Goal: Transaction & Acquisition: Purchase product/service

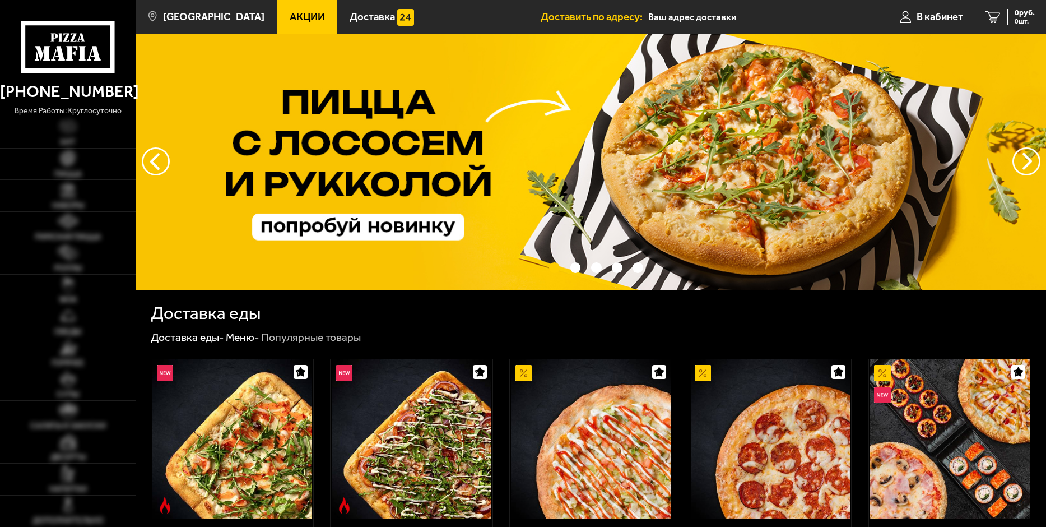
type input "[STREET_ADDRESS]"
click at [71, 189] on img at bounding box center [68, 189] width 16 height 16
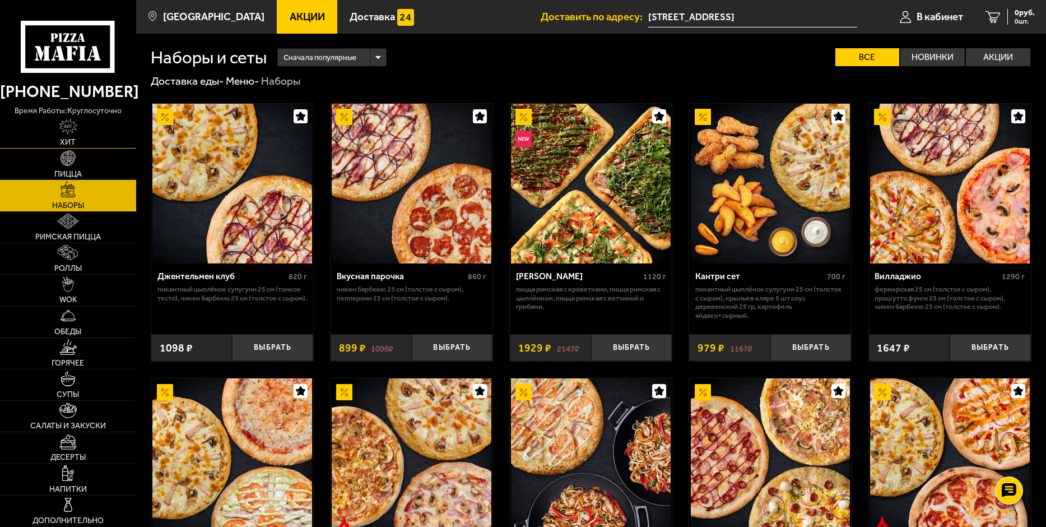
click at [97, 121] on link "Хит" at bounding box center [68, 132] width 136 height 31
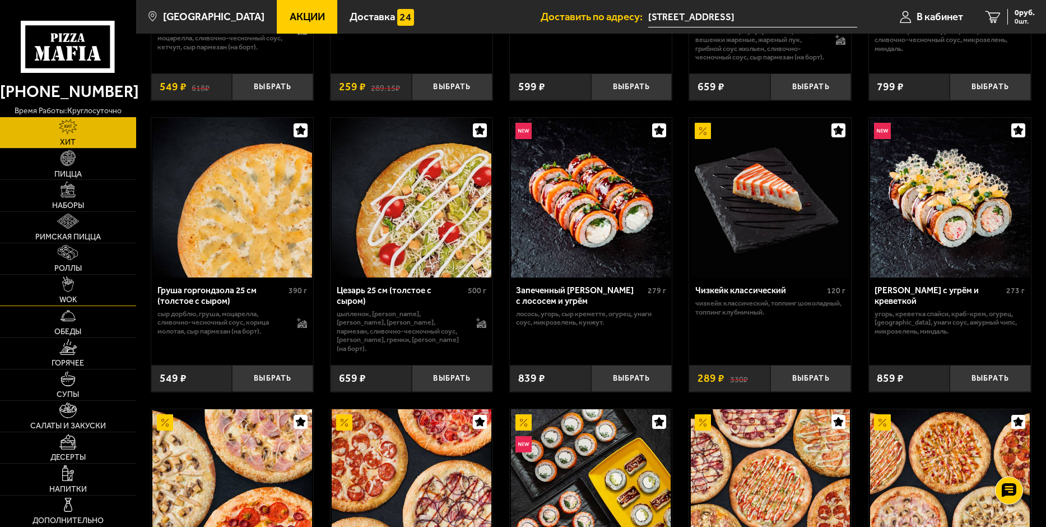
scroll to position [280, 0]
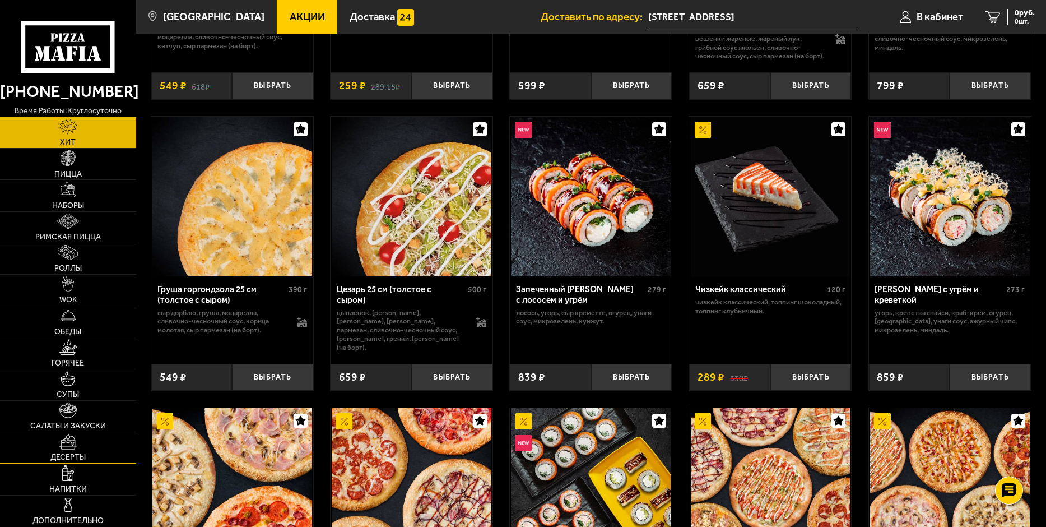
click at [73, 443] on img at bounding box center [67, 442] width 17 height 16
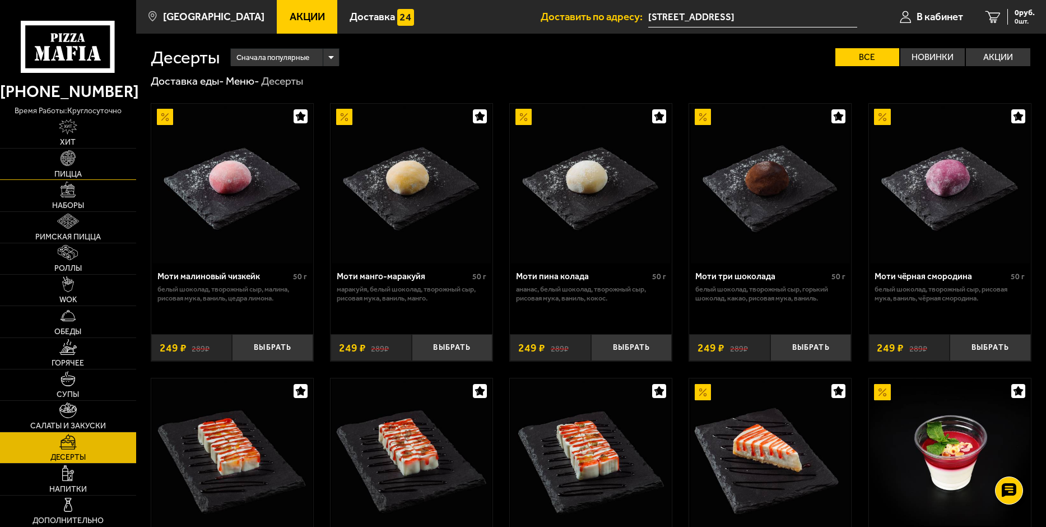
click at [84, 170] on link "Пицца" at bounding box center [68, 163] width 136 height 31
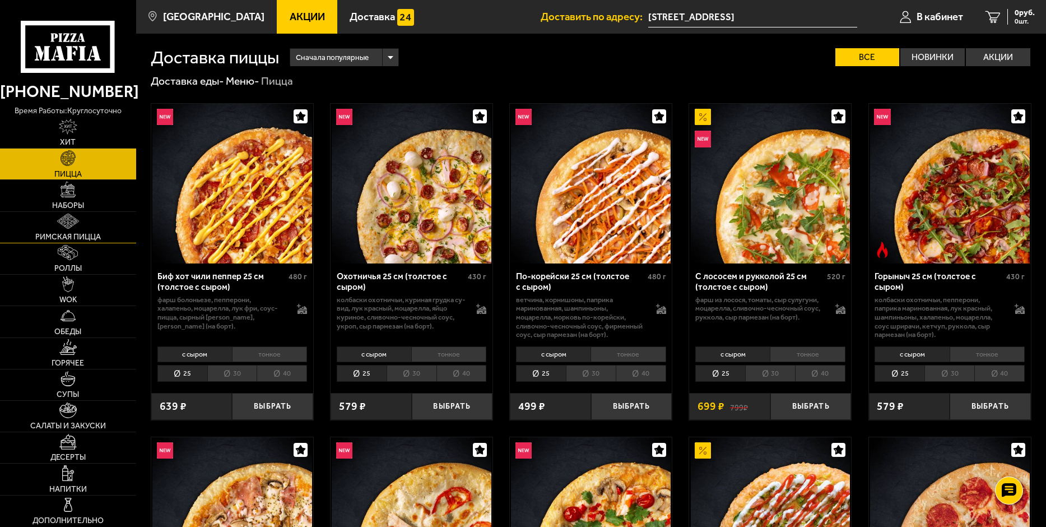
click at [81, 223] on link "Римская пицца" at bounding box center [68, 227] width 136 height 31
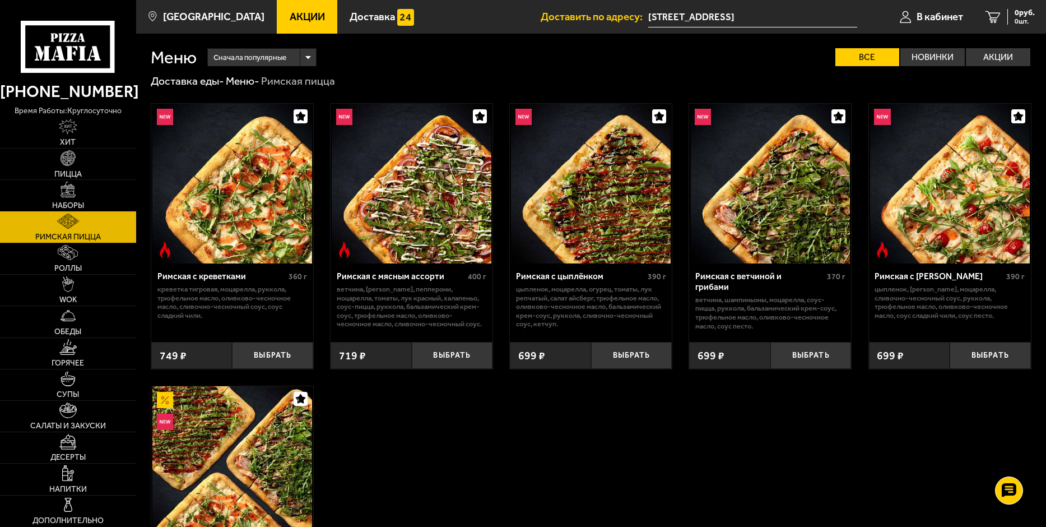
click at [78, 197] on link "Наборы" at bounding box center [68, 195] width 136 height 31
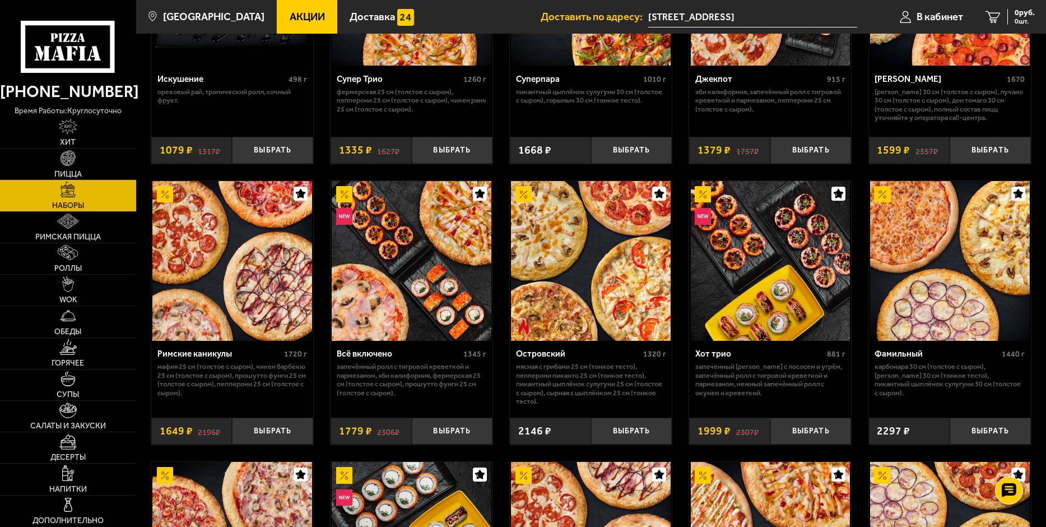
scroll to position [784, 0]
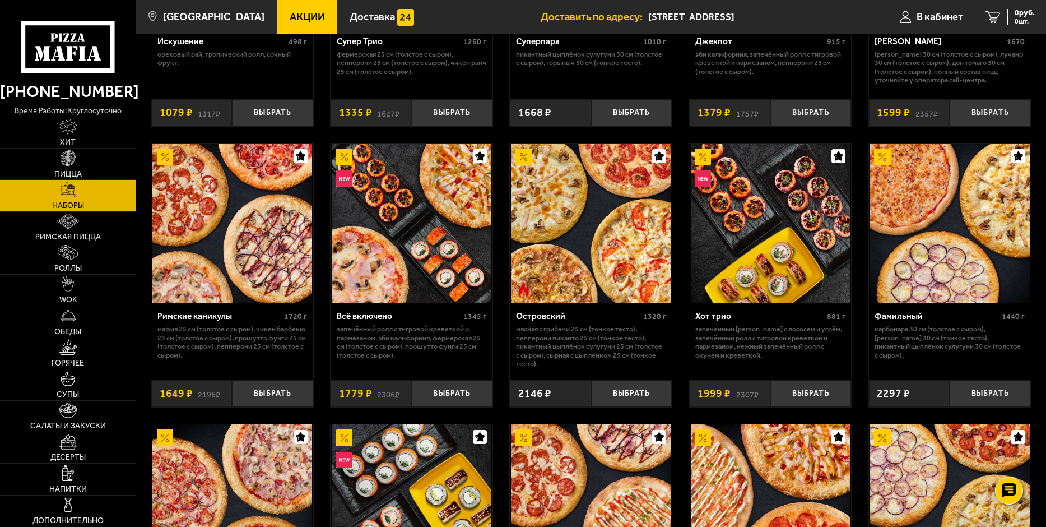
click at [72, 348] on img at bounding box center [67, 347] width 17 height 16
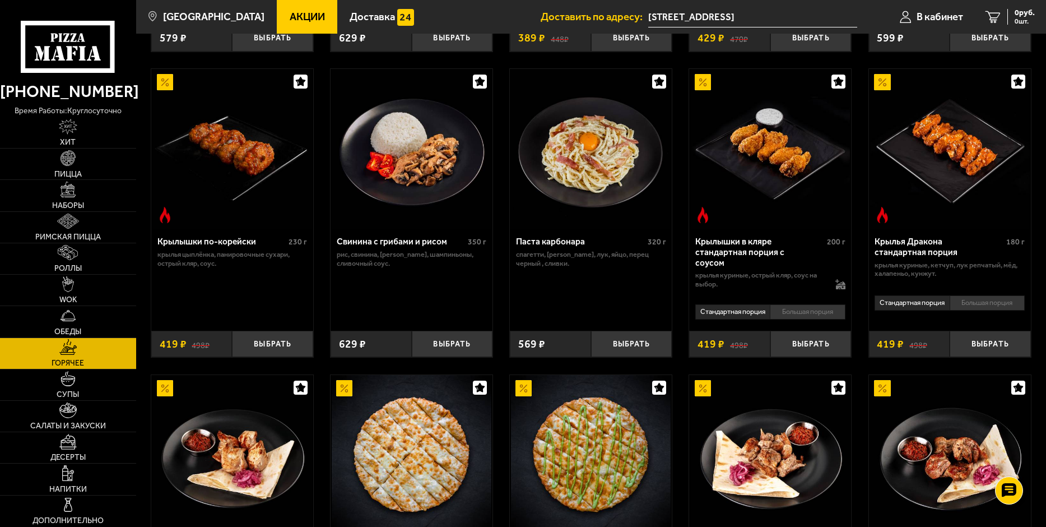
scroll to position [392, 0]
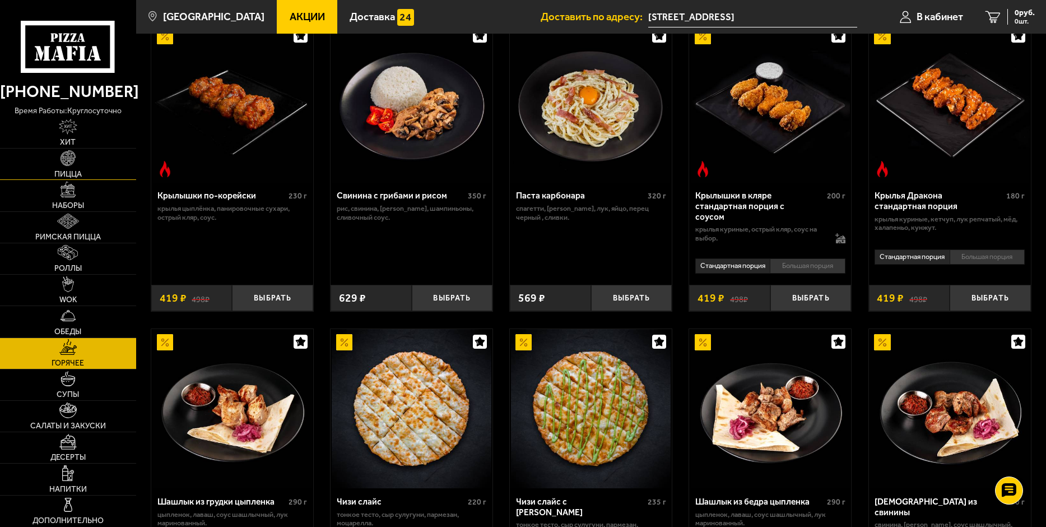
click at [73, 166] on link "Пицца" at bounding box center [68, 163] width 136 height 31
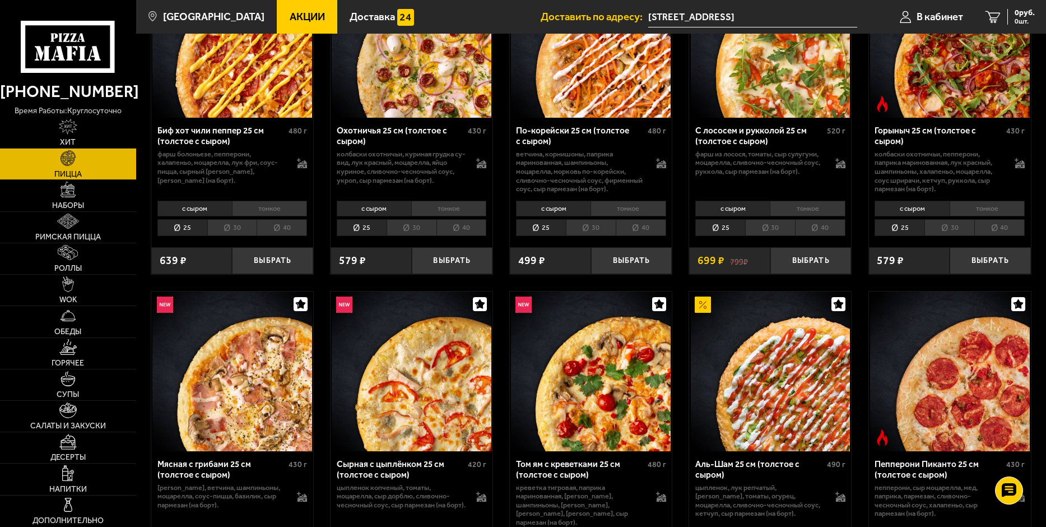
scroll to position [112, 0]
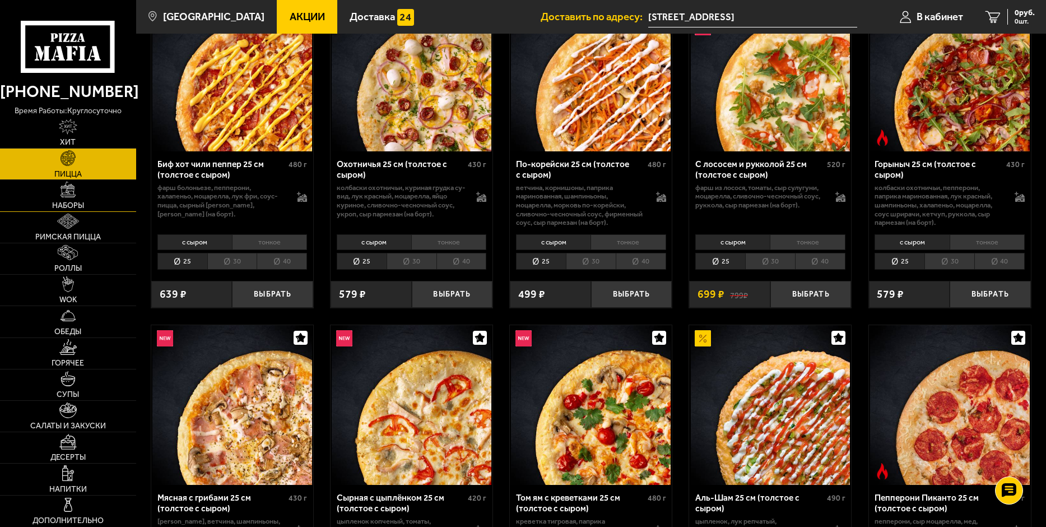
click at [75, 190] on img at bounding box center [68, 189] width 16 height 16
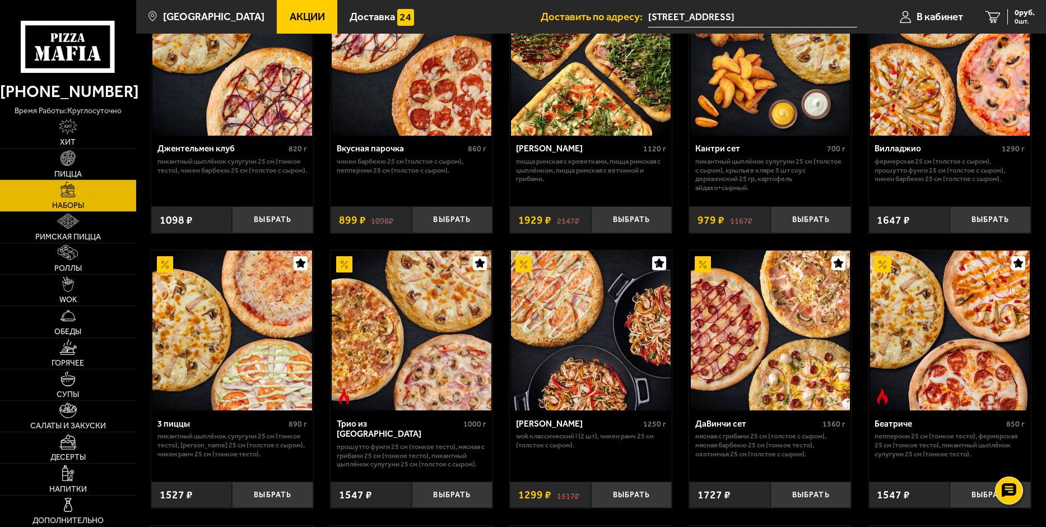
scroll to position [168, 0]
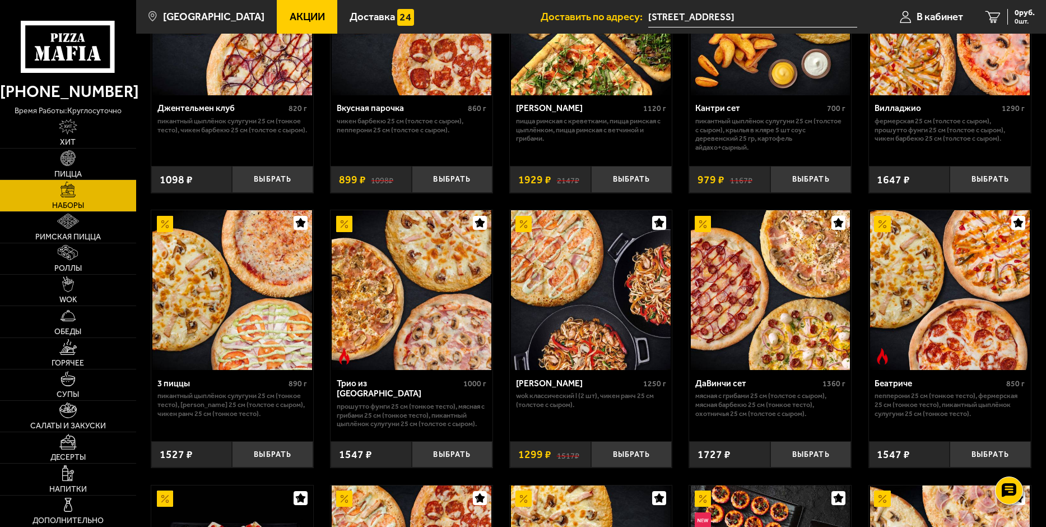
click at [736, 281] on img at bounding box center [771, 290] width 160 height 160
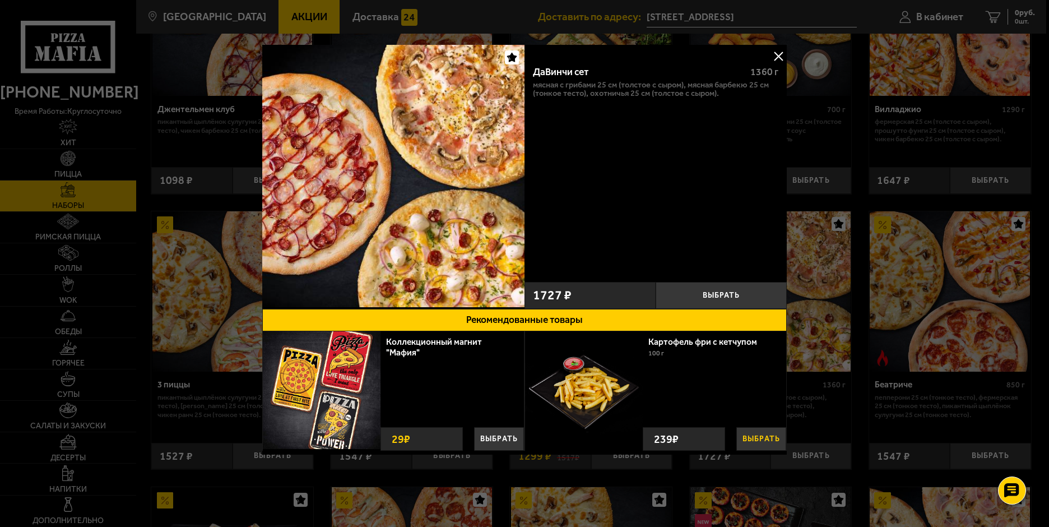
click at [769, 435] on button "Выбрать" at bounding box center [761, 439] width 50 height 24
click at [775, 57] on button at bounding box center [778, 56] width 17 height 17
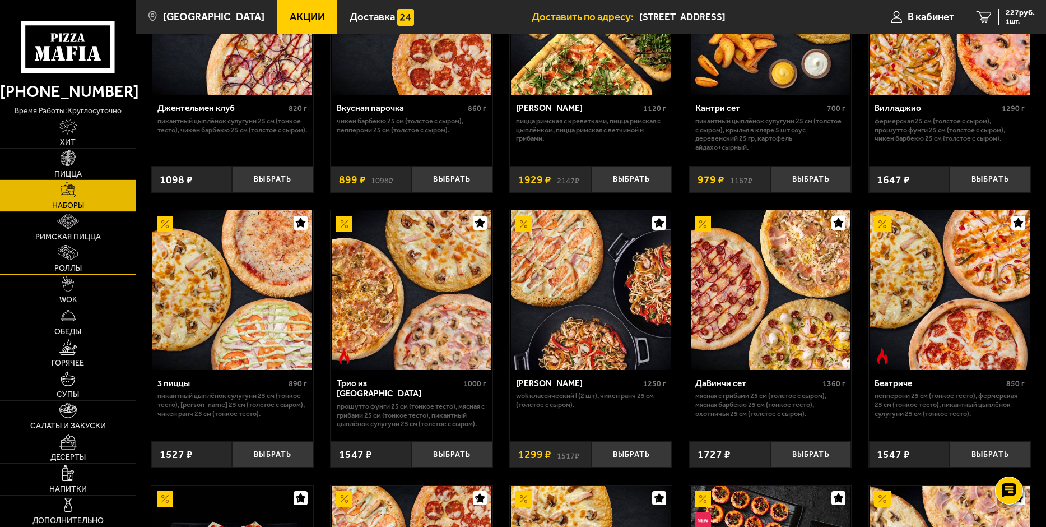
click at [71, 259] on img at bounding box center [68, 253] width 20 height 16
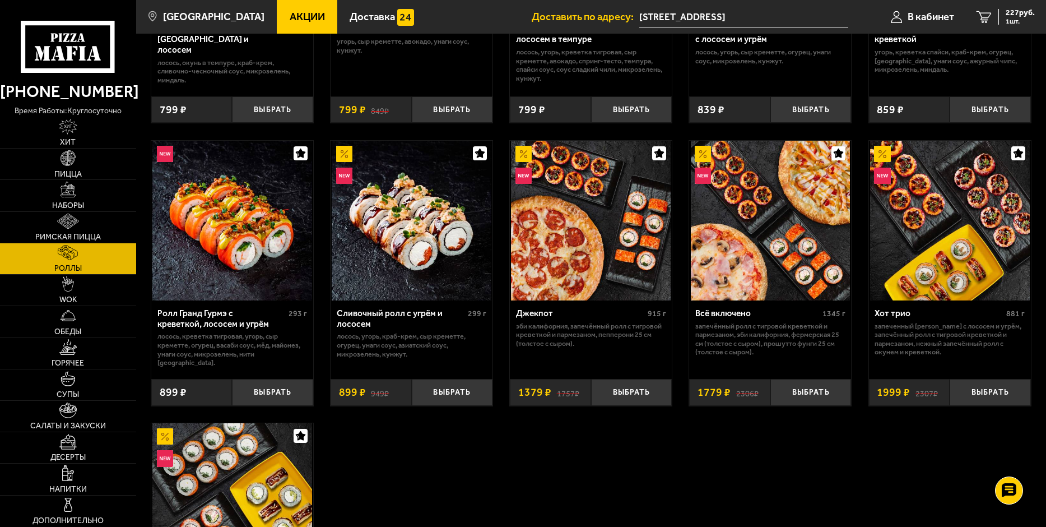
scroll to position [504, 0]
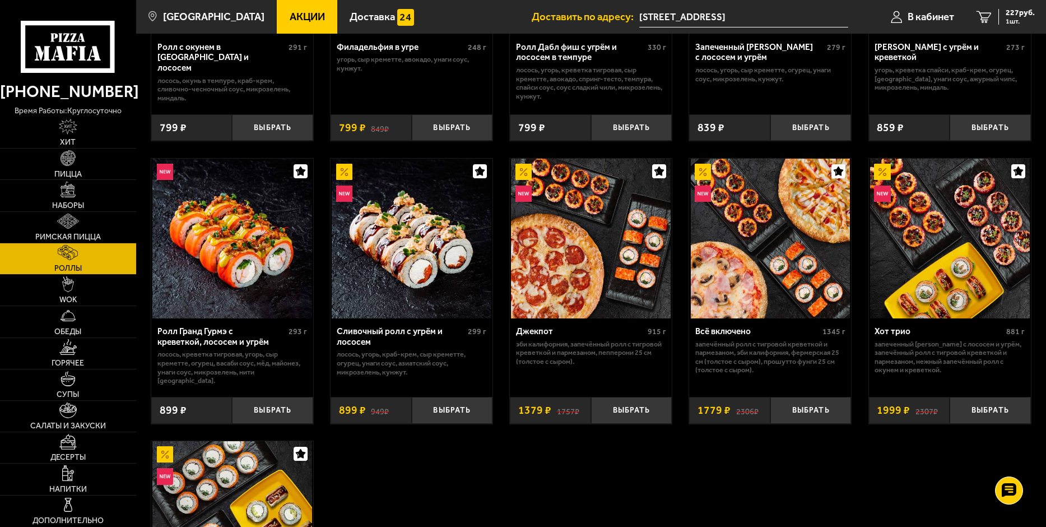
click at [625, 249] on img at bounding box center [591, 239] width 160 height 160
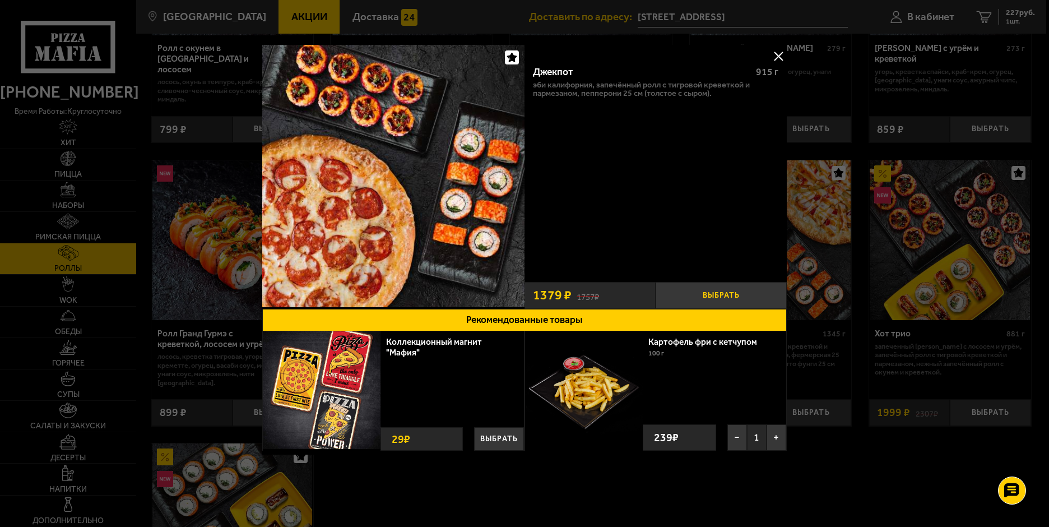
click at [713, 296] on button "Выбрать" at bounding box center [720, 295] width 131 height 27
click at [779, 58] on button at bounding box center [778, 56] width 17 height 17
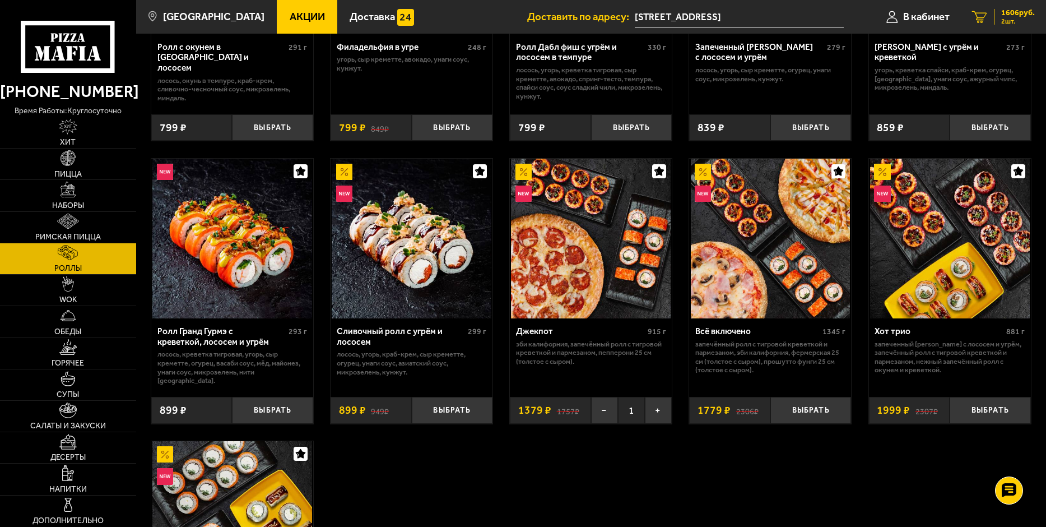
click at [982, 15] on icon "2" at bounding box center [979, 17] width 15 height 12
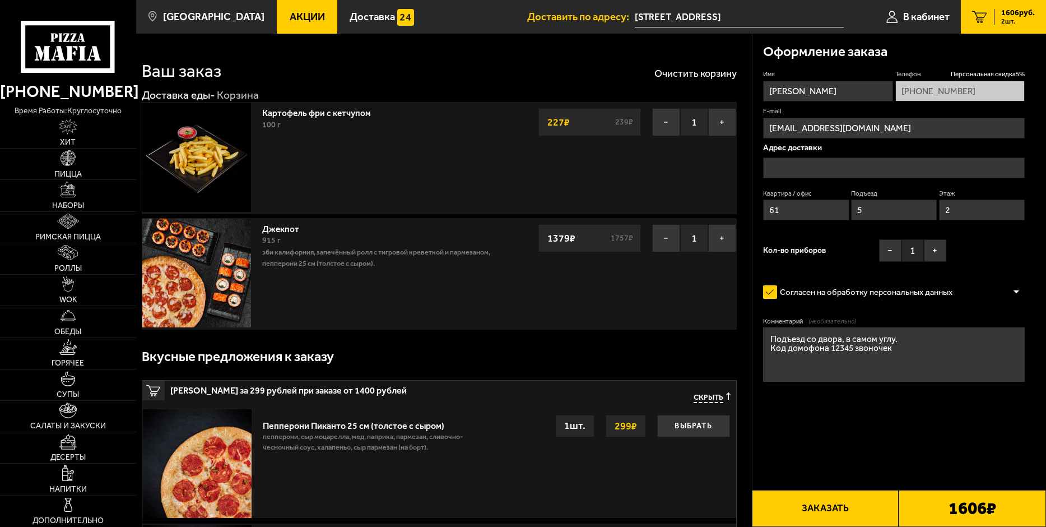
type input "[STREET_ADDRESS]"
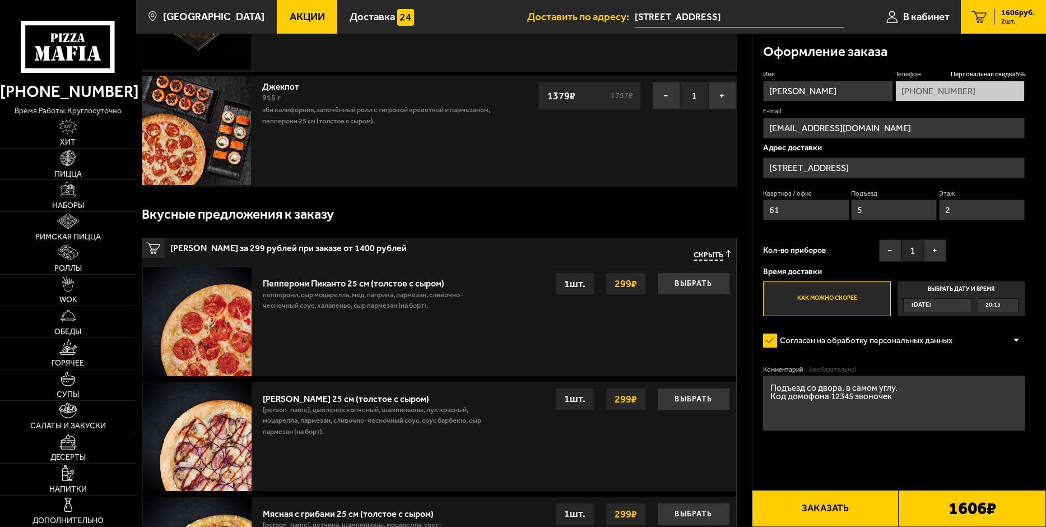
scroll to position [224, 0]
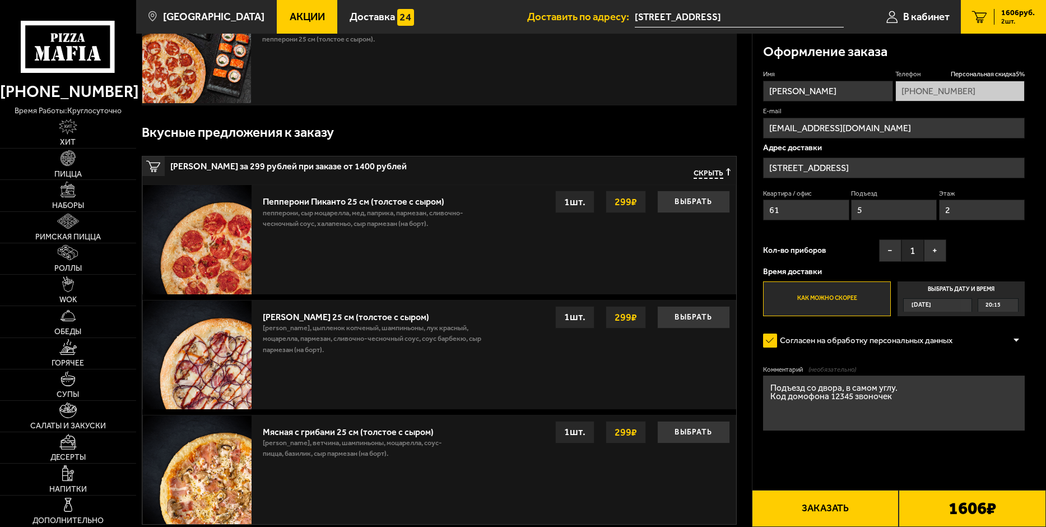
click at [834, 505] on button "Заказать" at bounding box center [825, 508] width 147 height 37
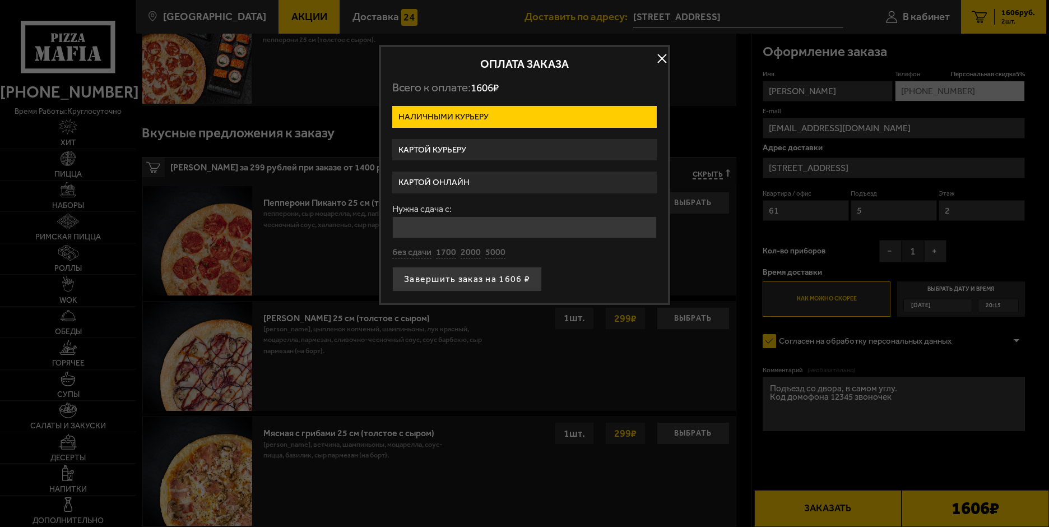
drag, startPoint x: 657, startPoint y: 57, endPoint x: 714, endPoint y: 42, distance: 59.5
click at [657, 56] on button "button" at bounding box center [661, 58] width 17 height 17
